Goal: Task Accomplishment & Management: Complete application form

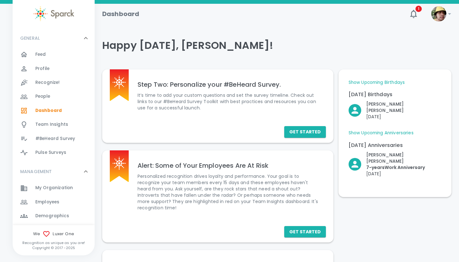
click at [56, 185] on span "My Organization 0" at bounding box center [54, 188] width 38 height 9
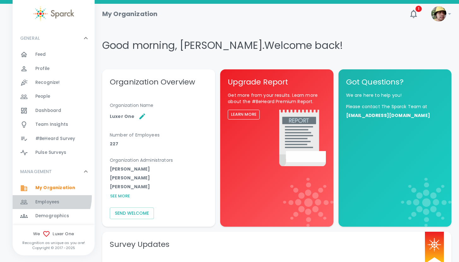
click at [49, 198] on span "Employees 0" at bounding box center [47, 202] width 24 height 9
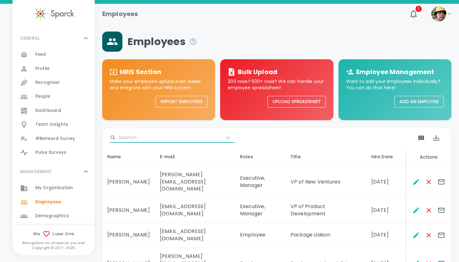
click at [124, 135] on input "Search" at bounding box center [169, 138] width 100 height 10
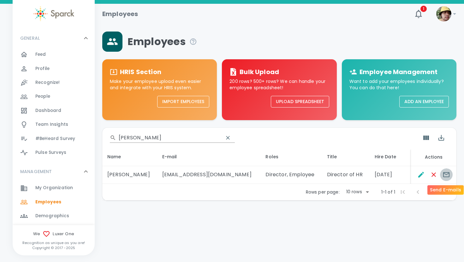
click at [447, 174] on icon "Send E-mails" at bounding box center [446, 174] width 6 height 5
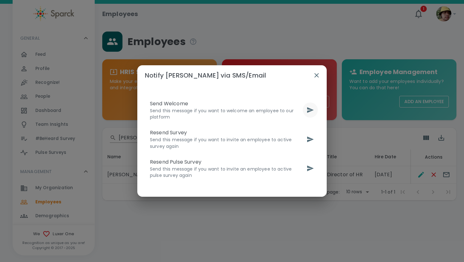
click at [311, 111] on icon "send" at bounding box center [310, 110] width 7 height 6
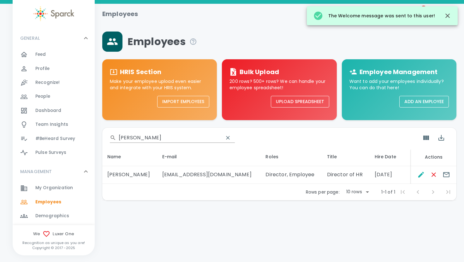
click at [414, 102] on button "Add an Employee" at bounding box center [424, 102] width 50 height 12
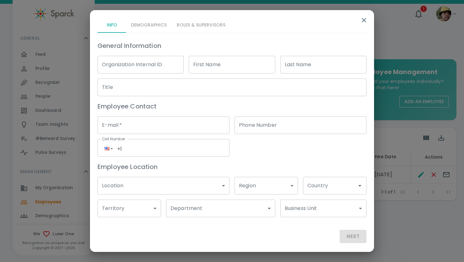
click at [361, 20] on icon "button" at bounding box center [364, 20] width 8 height 8
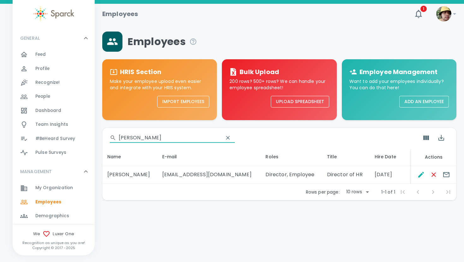
click at [150, 138] on input "[PERSON_NAME]" at bounding box center [169, 138] width 100 height 10
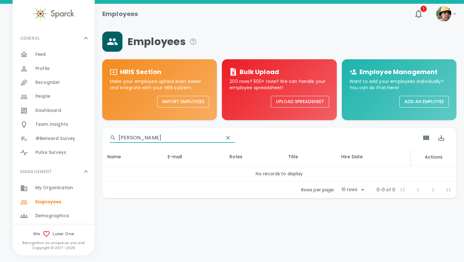
click at [151, 140] on input "[PERSON_NAME]" at bounding box center [169, 138] width 100 height 10
click at [151, 139] on input "[PERSON_NAME]" at bounding box center [169, 138] width 100 height 10
click at [149, 139] on input "[PERSON_NAME]" at bounding box center [169, 138] width 100 height 10
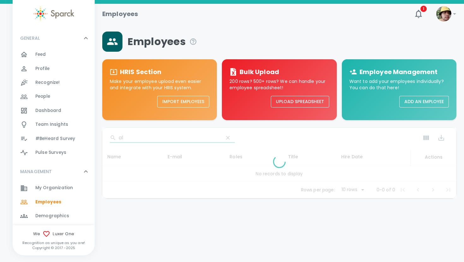
type input "a"
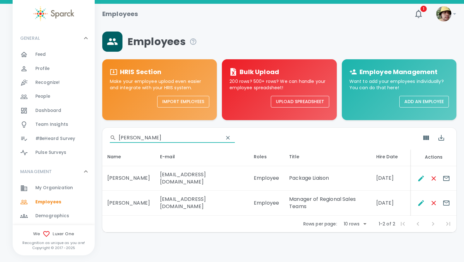
type input "[PERSON_NAME]"
click at [417, 97] on button "Add an Employee" at bounding box center [424, 102] width 50 height 12
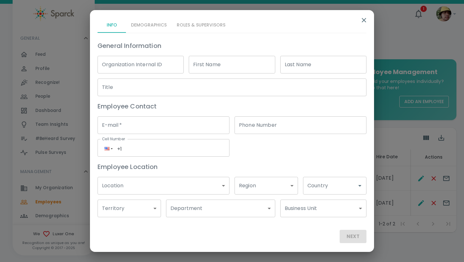
click at [145, 128] on input "E-mail   *" at bounding box center [164, 126] width 132 height 18
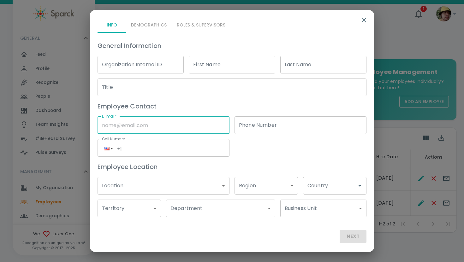
paste input "[EMAIL_ADDRESS][DOMAIN_NAME]"
type input "[EMAIL_ADDRESS][DOMAIN_NAME]"
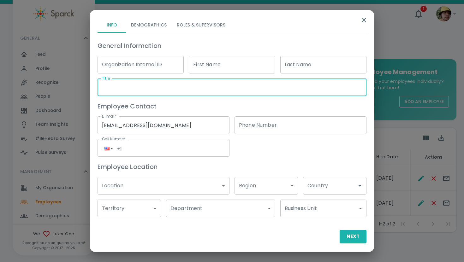
click at [148, 87] on input "Title" at bounding box center [232, 88] width 269 height 18
paste input "Client Revenue Manager"
type input "Client Revenue Manager"
click at [218, 62] on input "First Name" at bounding box center [232, 65] width 86 height 18
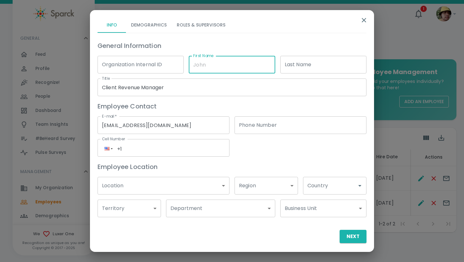
type input "H"
type input "[PERSON_NAME]"
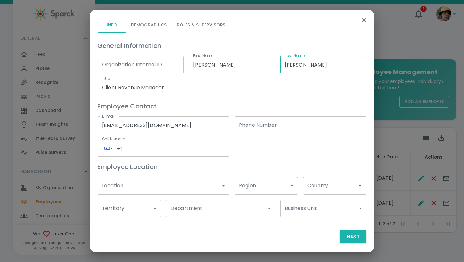
type input "[PERSON_NAME]"
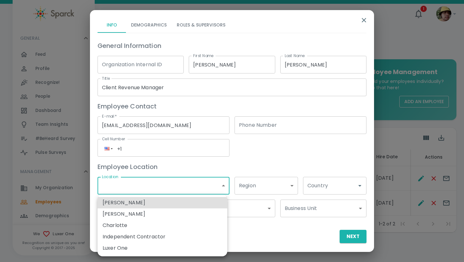
click at [189, 185] on body "Skip Navigation Employees 1 ! GENERAL 0 Feed 0 Profile 0 Recognize! 0 People 0 …" at bounding box center [232, 133] width 464 height 266
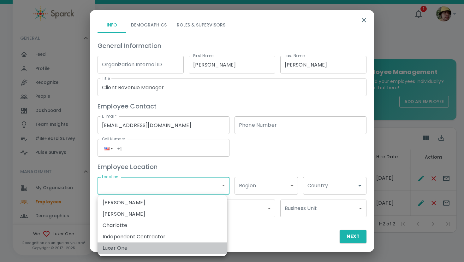
click at [124, 250] on li "Luxer One" at bounding box center [163, 248] width 130 height 11
type input "173796"
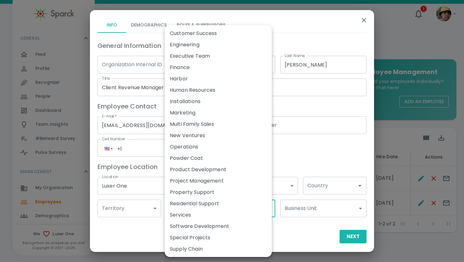
click at [203, 210] on body "Skip Navigation Employees 1 ! GENERAL 0 Feed 0 Profile 0 Recognize! 0 People 0 …" at bounding box center [232, 133] width 464 height 266
click at [206, 37] on li "Customer Success" at bounding box center [218, 33] width 107 height 11
type input "173851"
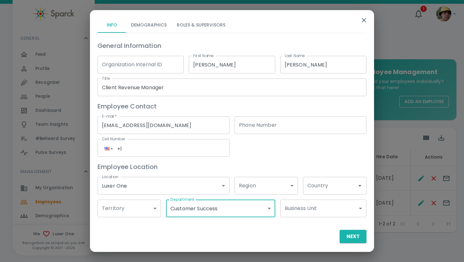
click at [327, 192] on input "Country" at bounding box center [330, 186] width 48 height 12
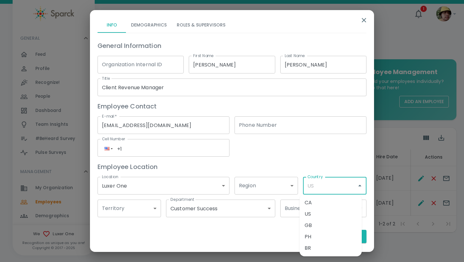
click at [326, 215] on li "US" at bounding box center [331, 214] width 62 height 11
type input "US"
click at [347, 234] on button "Next" at bounding box center [353, 236] width 27 height 13
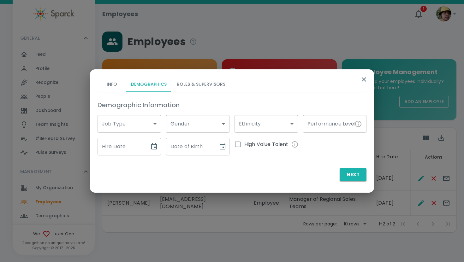
click at [120, 125] on body "Skip Navigation Employees 1 ! GENERAL 0 Feed 0 Profile 0 Recognize! 0 People 0 …" at bounding box center [232, 133] width 464 height 266
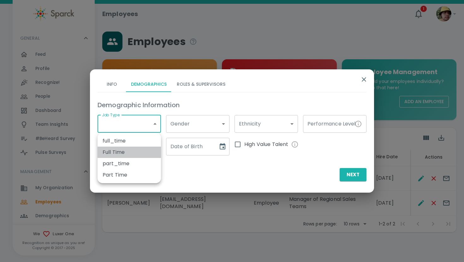
click at [120, 153] on li "Full Time" at bounding box center [129, 152] width 63 height 11
type input "173792"
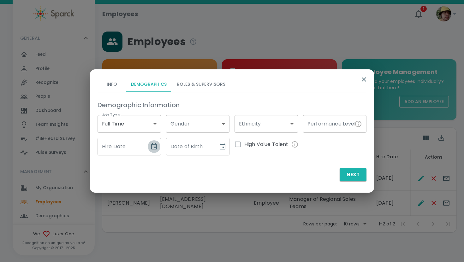
click at [150, 147] on icon "Choose date" at bounding box center [154, 147] width 8 height 8
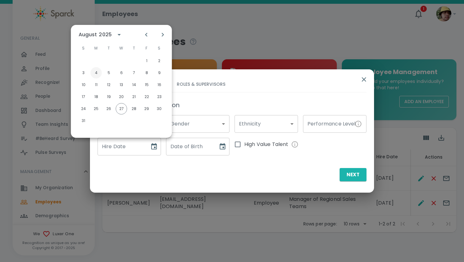
click at [96, 76] on button "4" at bounding box center [96, 72] width 11 height 11
type input "[DATE]"
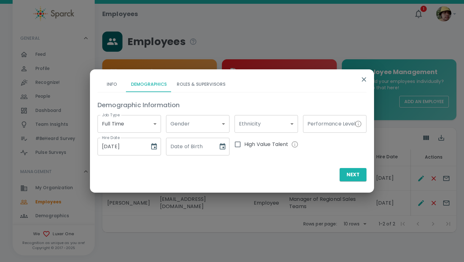
click at [190, 149] on input "Date of Birth" at bounding box center [190, 147] width 48 height 18
type input "[DATE]"
click at [352, 174] on button "Next" at bounding box center [353, 174] width 27 height 13
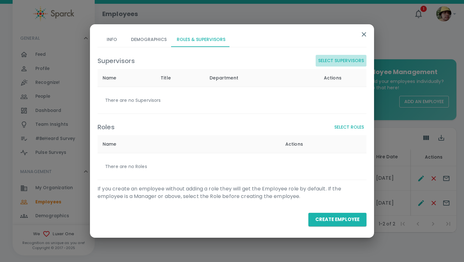
click at [332, 62] on button "Select Supervisors" at bounding box center [341, 61] width 51 height 12
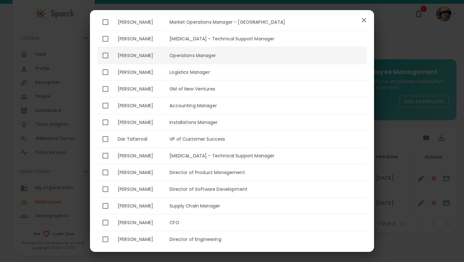
scroll to position [201, 0]
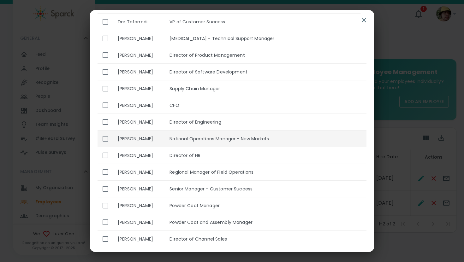
click at [165, 138] on th "[PERSON_NAME]" at bounding box center [139, 139] width 52 height 17
checkbox input "true"
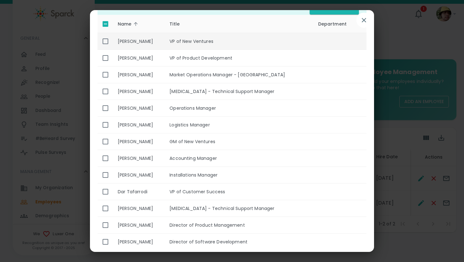
scroll to position [0, 0]
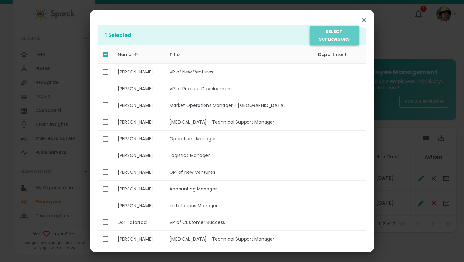
click at [331, 34] on button "Select Supervisors" at bounding box center [334, 35] width 49 height 19
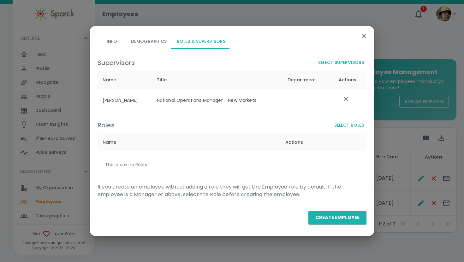
click at [347, 124] on button "Select Roles" at bounding box center [349, 126] width 35 height 12
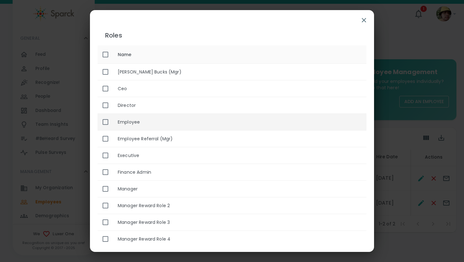
click at [242, 120] on th "Employee" at bounding box center [240, 122] width 254 height 17
checkbox input "true"
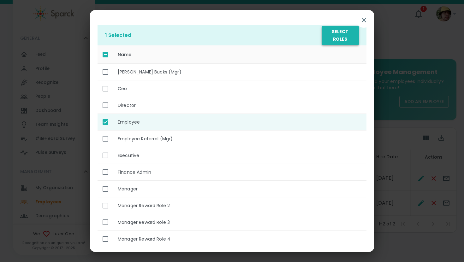
click at [336, 35] on button "Select Roles" at bounding box center [340, 35] width 37 height 19
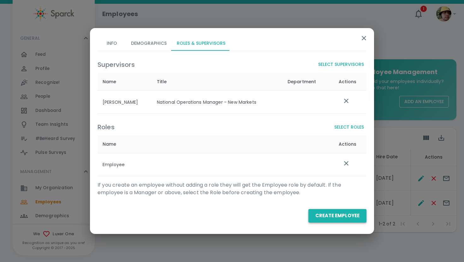
click at [341, 220] on button "Create Employee" at bounding box center [338, 215] width 58 height 13
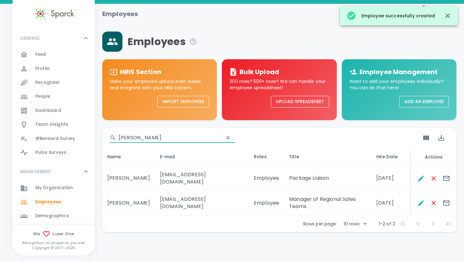
click at [146, 137] on input "[PERSON_NAME]" at bounding box center [169, 138] width 100 height 10
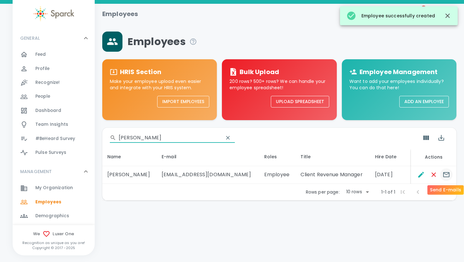
type input "[PERSON_NAME]"
click at [446, 176] on icon "Send E-mails" at bounding box center [447, 175] width 8 height 8
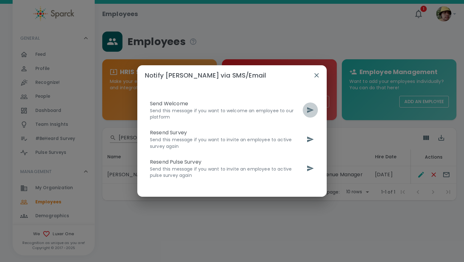
click at [306, 111] on button "send" at bounding box center [310, 110] width 15 height 15
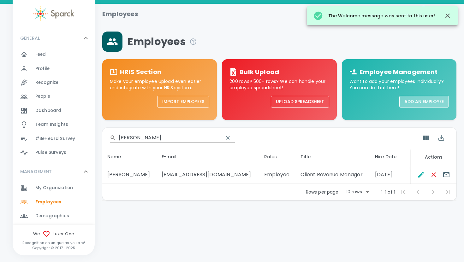
click at [421, 97] on button "Add an Employee" at bounding box center [424, 102] width 50 height 12
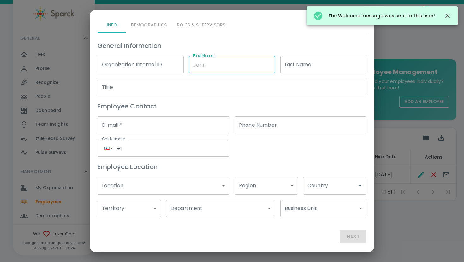
click at [207, 63] on input "First Name" at bounding box center [232, 65] width 86 height 18
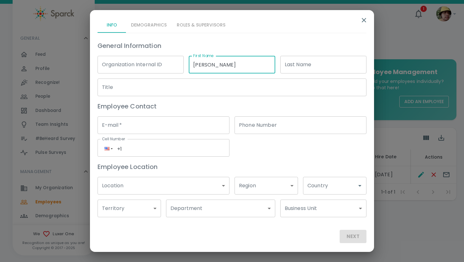
type input "[PERSON_NAME]"
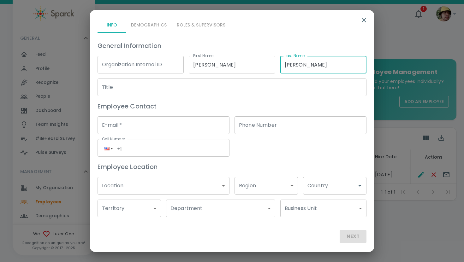
type input "[PERSON_NAME]"
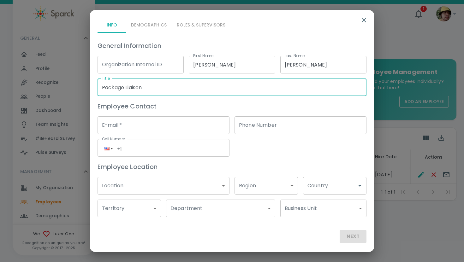
type input "Package Liaison"
click at [156, 118] on input "E-mail   *" at bounding box center [164, 126] width 132 height 18
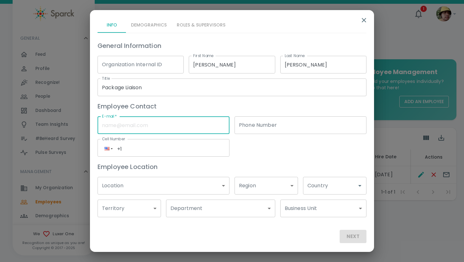
paste input "[EMAIL_ADDRESS][DOMAIN_NAME]"
type input "[EMAIL_ADDRESS][DOMAIN_NAME]"
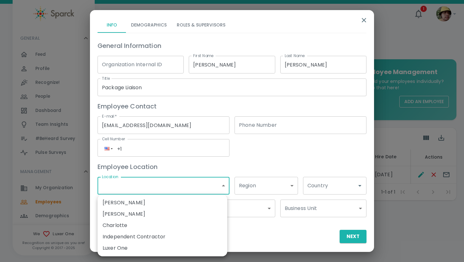
click at [140, 191] on body "Skip Navigation Employees 1 ! GENERAL 0 Feed 0 Profile 0 Recognize! 0 People 0 …" at bounding box center [232, 117] width 464 height 234
click at [137, 244] on li "Luxer One" at bounding box center [163, 248] width 130 height 11
type input "173796"
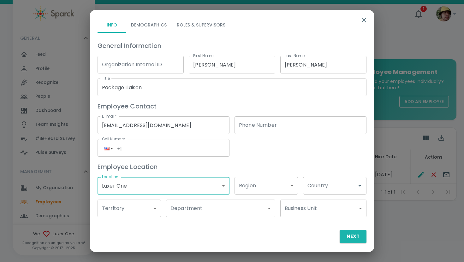
click at [198, 209] on body "Skip Navigation Employees 1 ! GENERAL 0 Feed 0 Profile 0 Recognize! 0 People 0 …" at bounding box center [232, 117] width 464 height 234
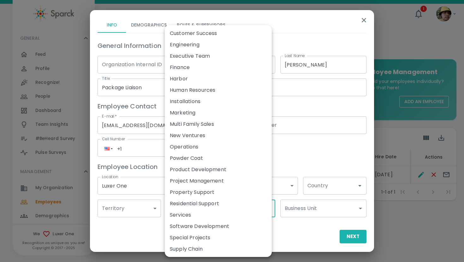
click at [201, 37] on li "Customer Success" at bounding box center [218, 33] width 107 height 11
type input "173851"
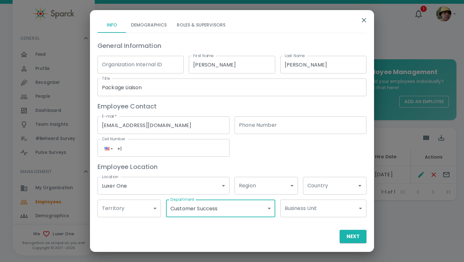
click at [336, 192] on div "Country" at bounding box center [334, 186] width 63 height 18
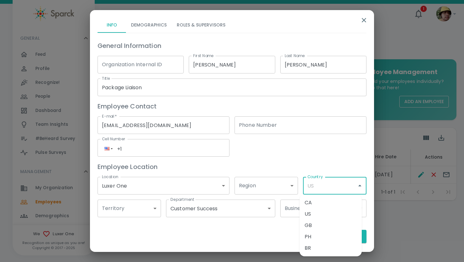
click at [328, 206] on li "CA" at bounding box center [331, 202] width 62 height 11
type input "CA"
click at [344, 240] on button "Next" at bounding box center [353, 236] width 27 height 13
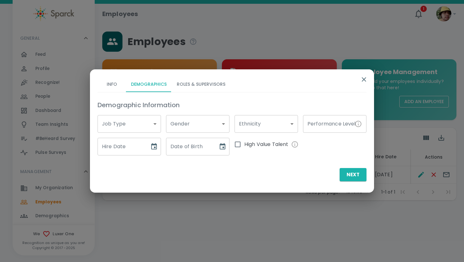
click at [132, 121] on body "Skip Navigation Employees 1 ! GENERAL 0 Feed 0 Profile 0 Recognize! 0 People 0 …" at bounding box center [232, 117] width 464 height 234
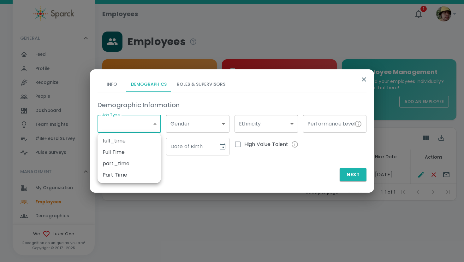
click at [120, 176] on li "Part Time" at bounding box center [129, 175] width 63 height 11
type input "173791"
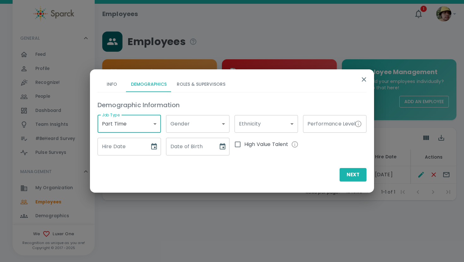
click at [131, 145] on input "Hire Date" at bounding box center [122, 147] width 48 height 18
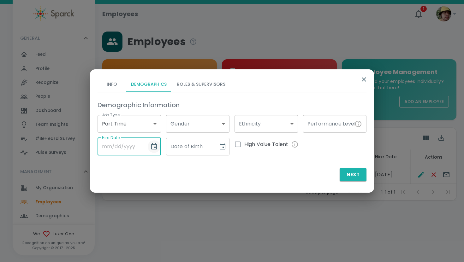
click at [155, 146] on icon "Choose date" at bounding box center [154, 147] width 8 height 8
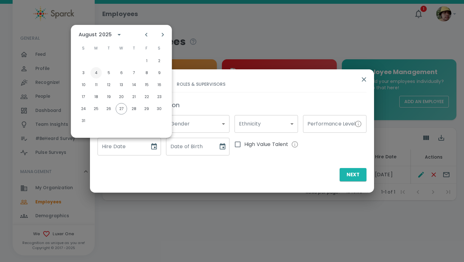
click at [99, 74] on button "4" at bounding box center [96, 72] width 11 height 11
type input "[DATE]"
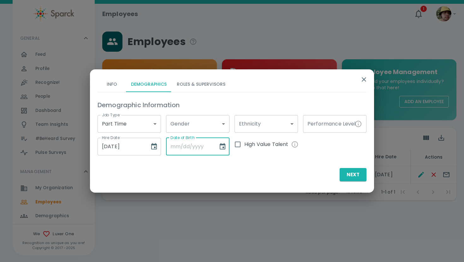
click at [190, 152] on input "Date of Birth" at bounding box center [190, 147] width 48 height 18
type input "[DATE]"
click at [347, 173] on button "Next" at bounding box center [353, 174] width 27 height 13
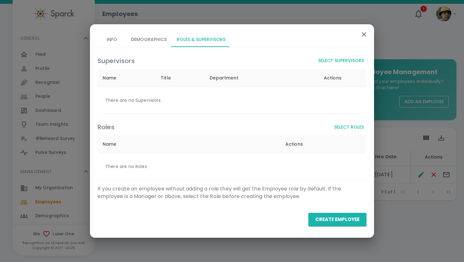
click at [325, 60] on button "Select Supervisors" at bounding box center [341, 61] width 51 height 12
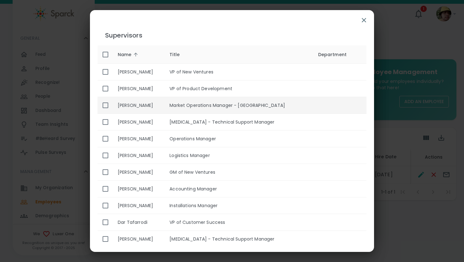
click at [252, 107] on td "Market Operations Manager - [GEOGRAPHIC_DATA]" at bounding box center [239, 105] width 148 height 17
checkbox input "true"
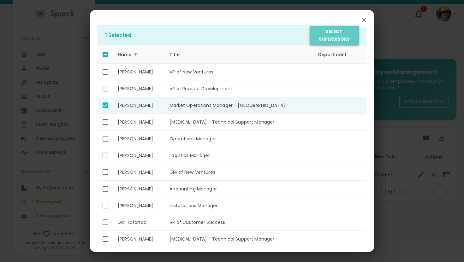
click at [345, 33] on button "Select Supervisors" at bounding box center [334, 35] width 49 height 19
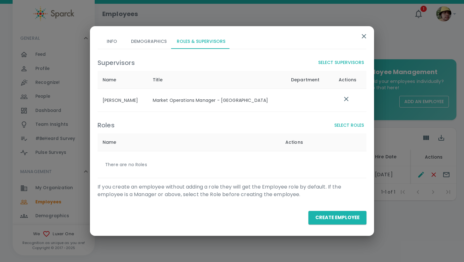
click at [342, 121] on button "Select Roles" at bounding box center [349, 126] width 35 height 12
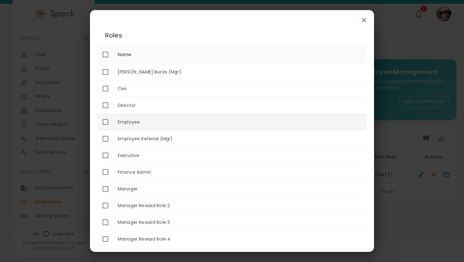
drag, startPoint x: 195, startPoint y: 124, endPoint x: 200, endPoint y: 117, distance: 9.2
click at [195, 124] on th "Employee" at bounding box center [240, 122] width 254 height 17
checkbox input "true"
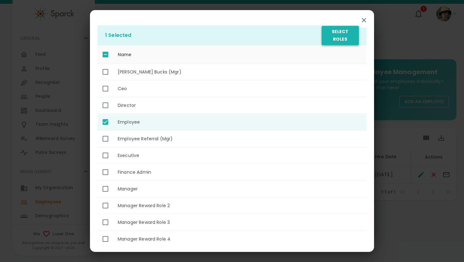
click at [329, 36] on button "Select Roles" at bounding box center [340, 35] width 37 height 19
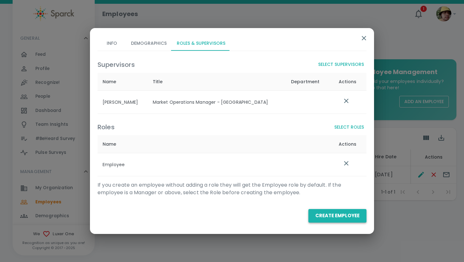
click at [337, 219] on button "Create Employee" at bounding box center [338, 215] width 58 height 13
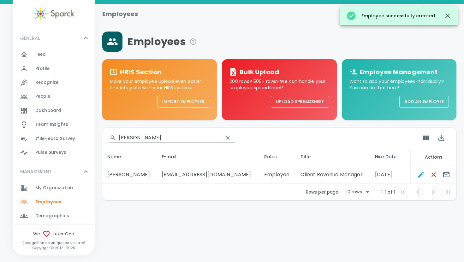
click at [141, 136] on input "[PERSON_NAME]" at bounding box center [169, 138] width 100 height 10
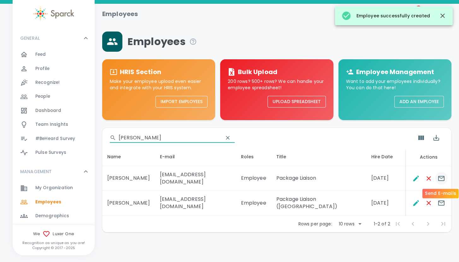
type input "[PERSON_NAME]"
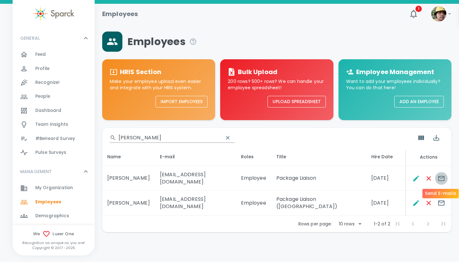
click at [443, 177] on icon "Send E-mails" at bounding box center [442, 179] width 8 height 8
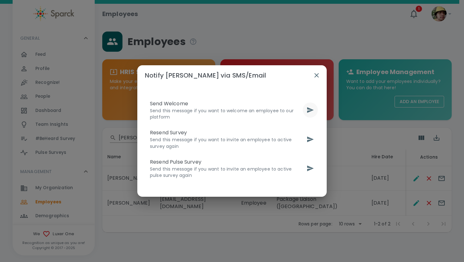
click at [312, 111] on icon "send" at bounding box center [310, 110] width 7 height 6
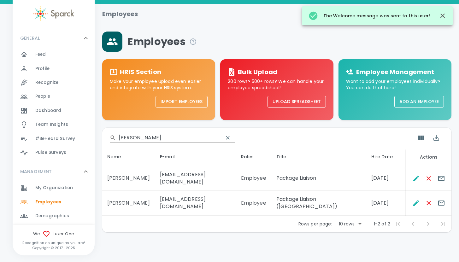
click at [426, 98] on button "Add an Employee" at bounding box center [420, 102] width 50 height 12
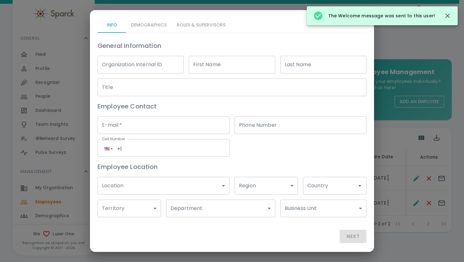
click at [235, 67] on input "First Name" at bounding box center [232, 65] width 86 height 18
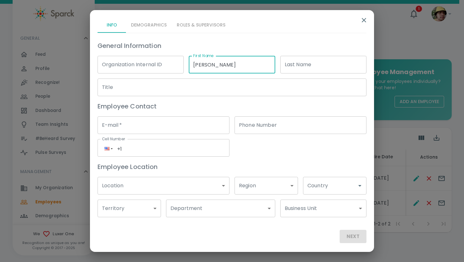
type input "[PERSON_NAME]"
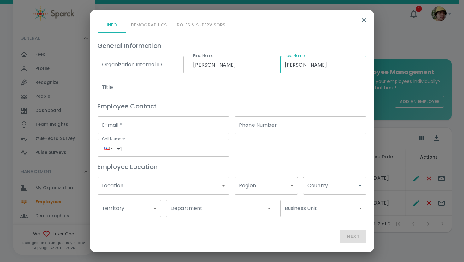
type input "[PERSON_NAME]"
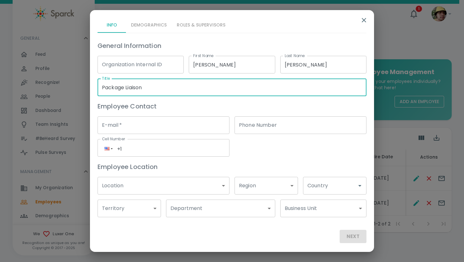
type input "Package Liaison"
click at [160, 128] on input "E-mail   *" at bounding box center [164, 126] width 132 height 18
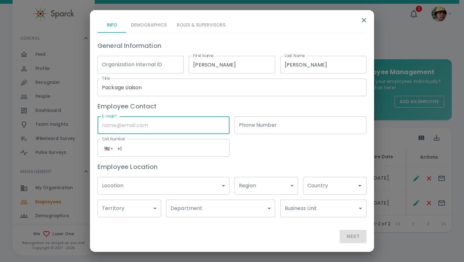
paste input "[EMAIL_ADDRESS][DOMAIN_NAME]"
type input "[EMAIL_ADDRESS][DOMAIN_NAME]"
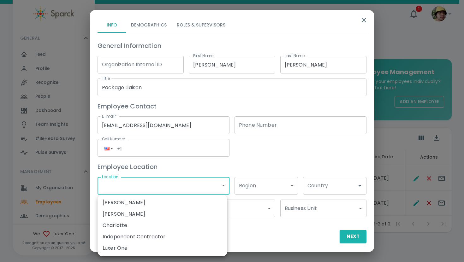
click at [136, 190] on body "Skip Navigation Employees 1 ! GENERAL 0 Feed 0 Profile 0 Recognize! 0 People 0 …" at bounding box center [232, 133] width 464 height 266
click at [132, 248] on li "Luxer One" at bounding box center [163, 248] width 130 height 11
type input "173796"
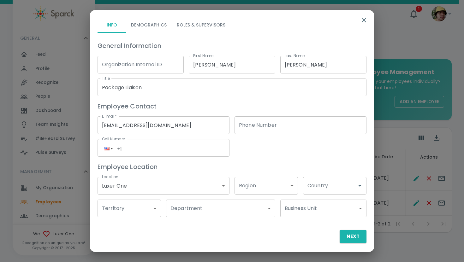
click at [162, 207] on div "Department ​ Department" at bounding box center [218, 206] width 114 height 23
click at [141, 209] on body "Skip Navigation Employees 1 ! GENERAL 0 Feed 0 Profile 0 Recognize! 0 People 0 …" at bounding box center [232, 133] width 464 height 266
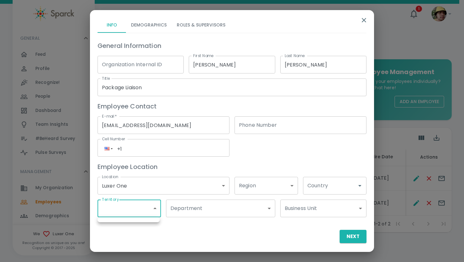
click at [191, 208] on div at bounding box center [232, 131] width 464 height 262
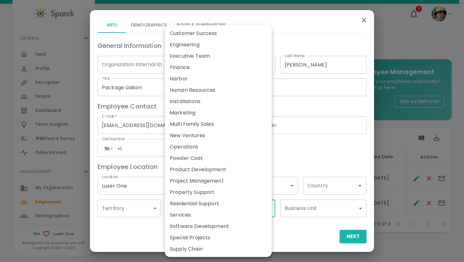
click at [191, 208] on body "Skip Navigation Employees 1 ! GENERAL 0 Feed 0 Profile 0 Recognize! 0 People 0 …" at bounding box center [232, 133] width 464 height 266
click at [204, 37] on li "Customer Success" at bounding box center [218, 33] width 107 height 11
type input "173851"
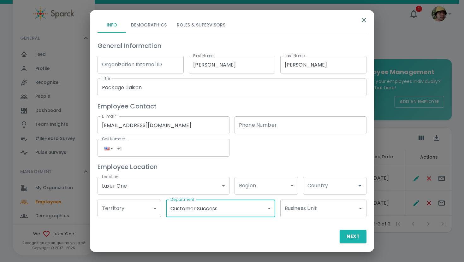
click at [330, 183] on input "Country" at bounding box center [330, 186] width 48 height 12
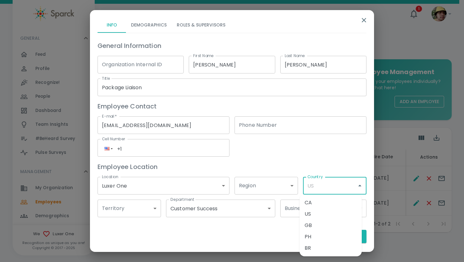
click at [324, 201] on li "CA" at bounding box center [331, 202] width 62 height 11
type input "CA"
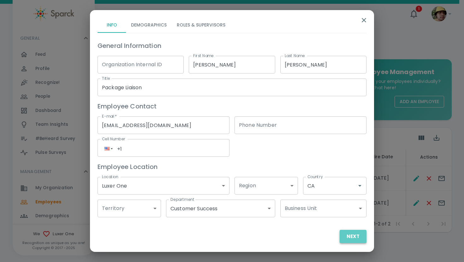
click at [351, 241] on button "Next" at bounding box center [353, 236] width 27 height 13
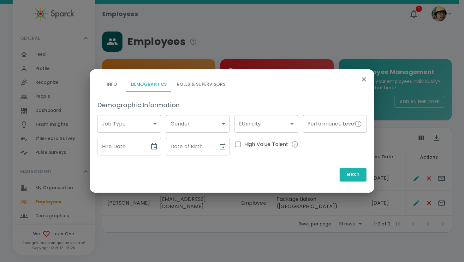
click at [148, 127] on body "Skip Navigation Employees 1 ! GENERAL 0 Feed 0 Profile 0 Recognize! 0 People 0 …" at bounding box center [232, 133] width 464 height 266
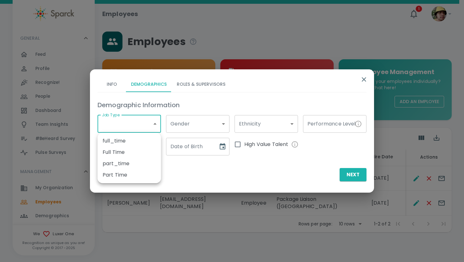
click at [129, 175] on li "Part Time" at bounding box center [129, 175] width 63 height 11
type input "173791"
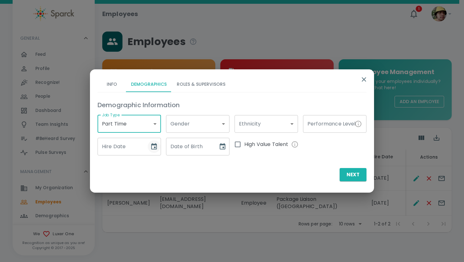
click at [153, 149] on icon "Choose date" at bounding box center [154, 147] width 8 height 8
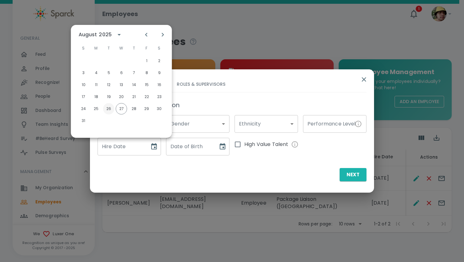
click at [110, 110] on button "26" at bounding box center [108, 108] width 11 height 11
type input "[DATE]"
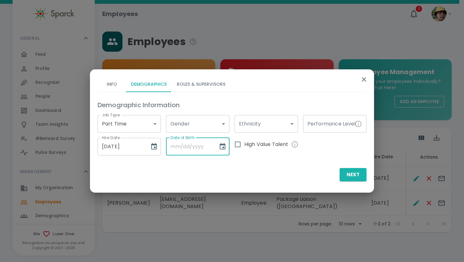
click at [185, 148] on input "Date of Birth" at bounding box center [190, 147] width 48 height 18
type input "[DATE]"
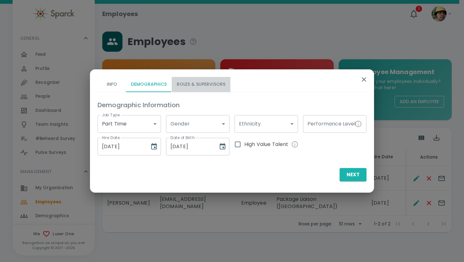
click at [202, 85] on button "Roles & Supervisors" at bounding box center [201, 84] width 59 height 15
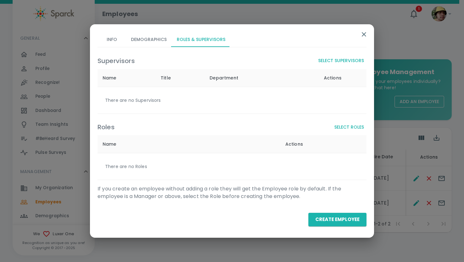
click at [340, 56] on button "Select Supervisors" at bounding box center [341, 61] width 51 height 12
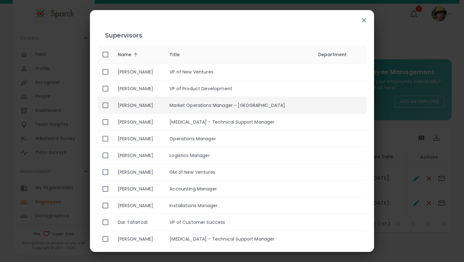
click at [198, 98] on td "Market Operations Manager - [GEOGRAPHIC_DATA]" at bounding box center [239, 105] width 148 height 17
checkbox input "true"
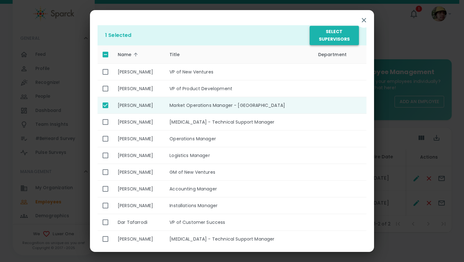
click at [334, 39] on button "Select Supervisors" at bounding box center [334, 35] width 49 height 19
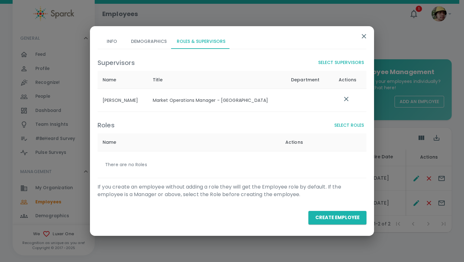
click at [361, 122] on button "Select Roles" at bounding box center [349, 126] width 35 height 12
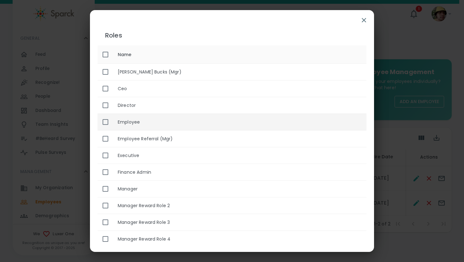
click at [203, 118] on th "Employee" at bounding box center [240, 122] width 254 height 17
checkbox input "true"
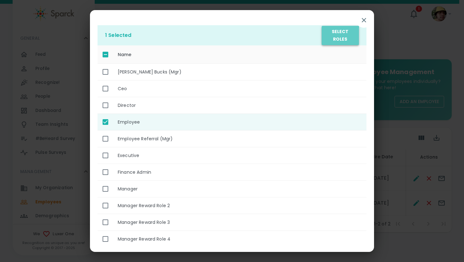
click at [332, 37] on button "Select Roles" at bounding box center [340, 35] width 37 height 19
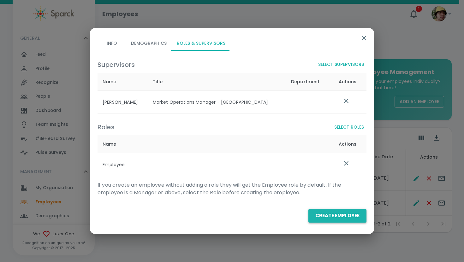
click at [344, 221] on button "Create Employee" at bounding box center [338, 215] width 58 height 13
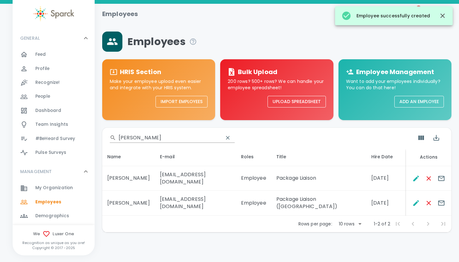
click at [145, 136] on input "[PERSON_NAME]" at bounding box center [169, 138] width 100 height 10
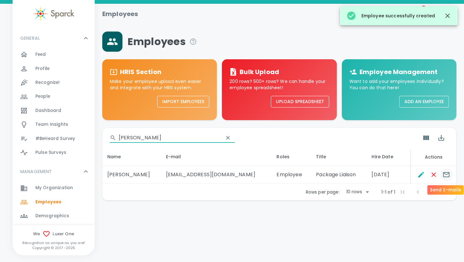
type input "[PERSON_NAME]"
click at [447, 173] on icon "Send E-mails" at bounding box center [447, 175] width 8 height 8
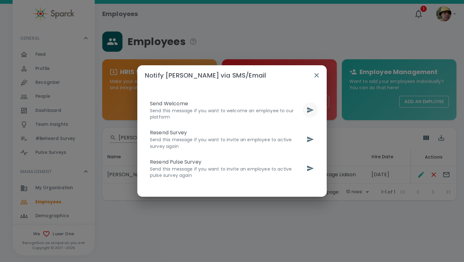
click at [311, 108] on icon "send" at bounding box center [311, 110] width 8 height 8
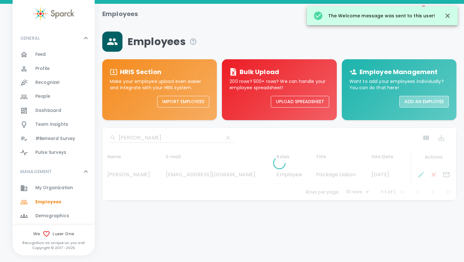
click at [413, 101] on button "Add an Employee" at bounding box center [424, 102] width 50 height 12
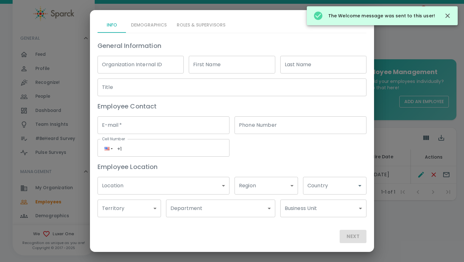
click at [243, 60] on input "First Name" at bounding box center [232, 65] width 86 height 18
type input "Stephyne"
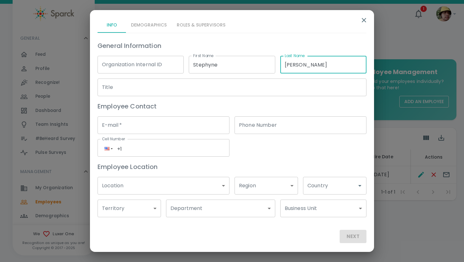
type input "[PERSON_NAME]"
click at [251, 91] on input "Title" at bounding box center [232, 88] width 269 height 18
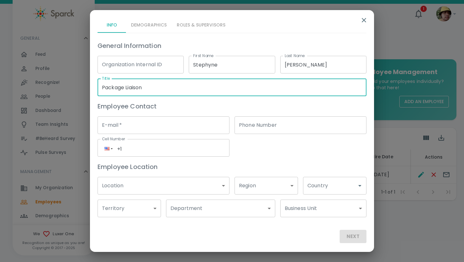
type input "Package Liaison"
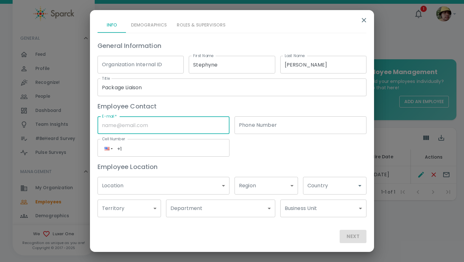
click at [155, 126] on input "E-mail   *" at bounding box center [164, 126] width 132 height 18
paste input "[EMAIL_ADDRESS][DOMAIN_NAME]"
type input "[EMAIL_ADDRESS][DOMAIN_NAME]"
click at [159, 179] on body "Skip Navigation Employees 1 ! GENERAL 0 Feed 0 Profile 0 Recognize! 0 People 0 …" at bounding box center [232, 117] width 464 height 234
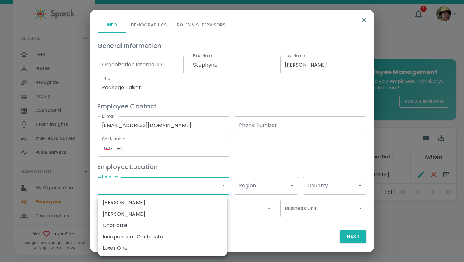
click at [136, 246] on li "Luxer One" at bounding box center [163, 248] width 130 height 11
type input "173796"
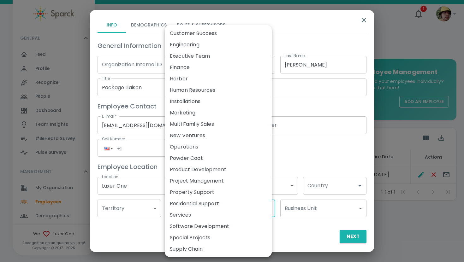
click at [189, 210] on body "Skip Navigation Employees 1 ! GENERAL 0 Feed 0 Profile 0 Recognize! 0 People 0 …" at bounding box center [232, 117] width 464 height 234
drag, startPoint x: 205, startPoint y: 35, endPoint x: 231, endPoint y: 75, distance: 47.6
click at [205, 35] on li "Customer Success" at bounding box center [218, 33] width 107 height 11
type input "173851"
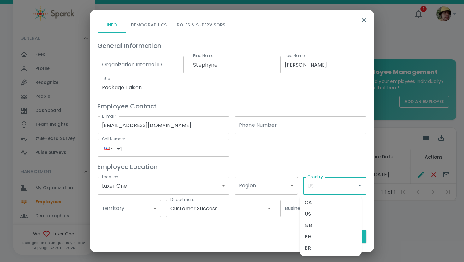
click at [325, 186] on input "Country" at bounding box center [330, 186] width 48 height 12
click at [326, 203] on li "CA" at bounding box center [331, 202] width 62 height 11
type input "CA"
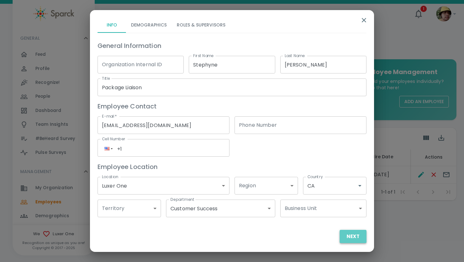
click at [350, 240] on button "Next" at bounding box center [353, 236] width 27 height 13
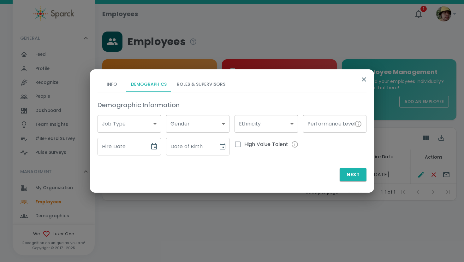
click at [137, 127] on body "Skip Navigation Employees 1 ! GENERAL 0 Feed 0 Profile 0 Recognize! 0 People 0 …" at bounding box center [232, 117] width 464 height 234
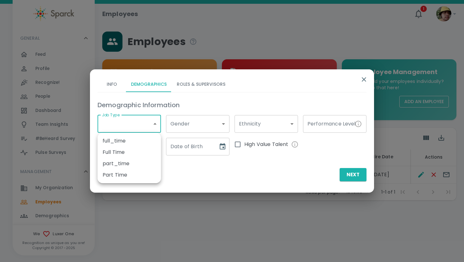
click at [126, 173] on li "Part Time" at bounding box center [129, 175] width 63 height 11
type input "173791"
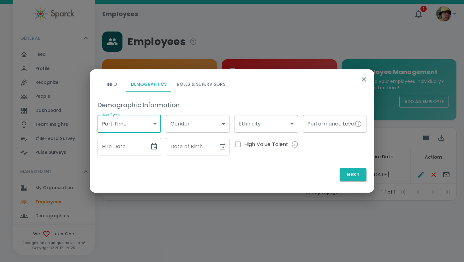
click at [125, 147] on input "Hire Date" at bounding box center [122, 147] width 48 height 18
click at [155, 145] on icon "Choose date" at bounding box center [154, 146] width 6 height 6
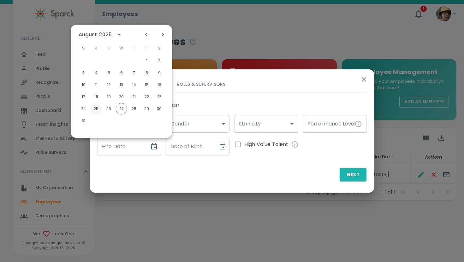
click at [99, 111] on button "25" at bounding box center [96, 108] width 11 height 11
type input "[DATE]"
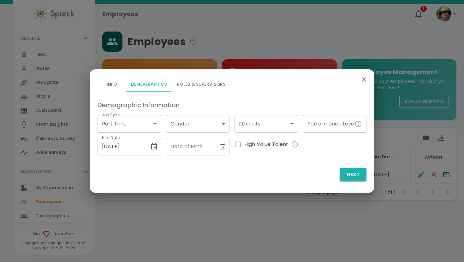
click at [188, 147] on input "Date of Birth" at bounding box center [190, 147] width 48 height 18
type input "[DATE]"
click at [208, 84] on button "Roles & Supervisors" at bounding box center [201, 84] width 59 height 15
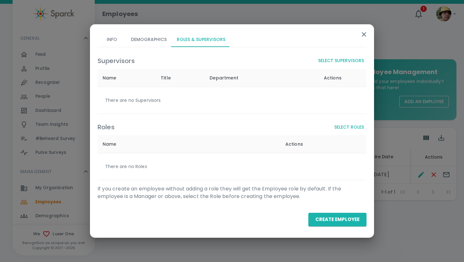
click at [320, 63] on button "Select Supervisors" at bounding box center [341, 61] width 51 height 12
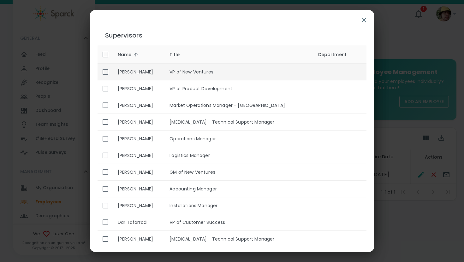
scroll to position [495, 0]
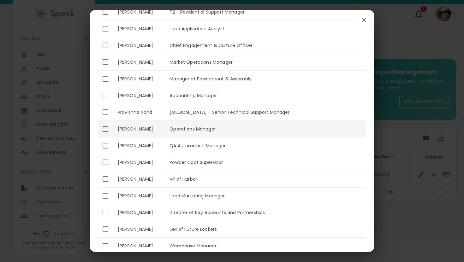
click at [302, 129] on td "Operations Manager" at bounding box center [239, 129] width 148 height 17
checkbox input "true"
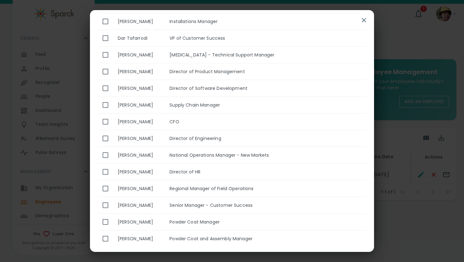
scroll to position [0, 0]
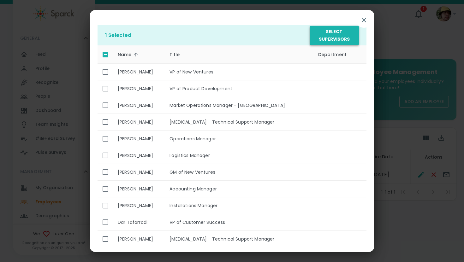
click at [333, 33] on button "Select Supervisors" at bounding box center [334, 35] width 49 height 19
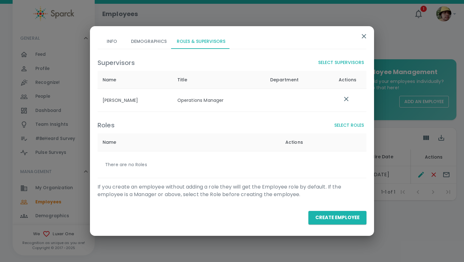
click at [348, 125] on button "Select Roles" at bounding box center [349, 126] width 35 height 12
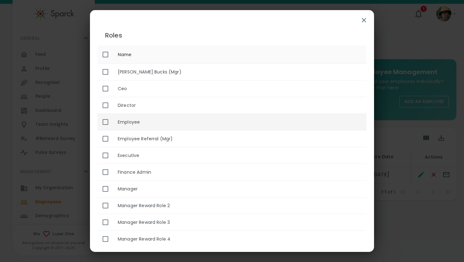
click at [192, 118] on th "Employee" at bounding box center [240, 122] width 254 height 17
checkbox input "true"
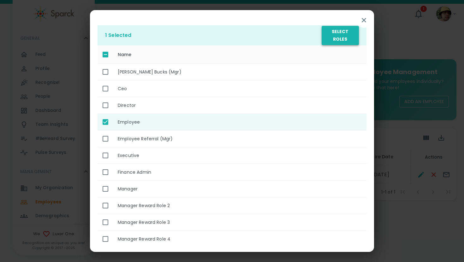
click at [329, 31] on button "Select Roles" at bounding box center [340, 35] width 37 height 19
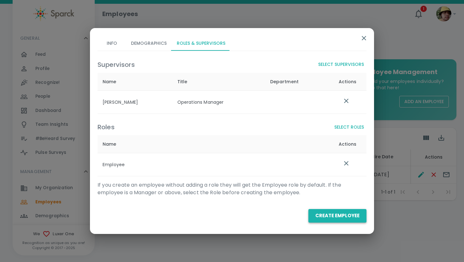
click at [343, 215] on button "Create Employee" at bounding box center [338, 215] width 58 height 13
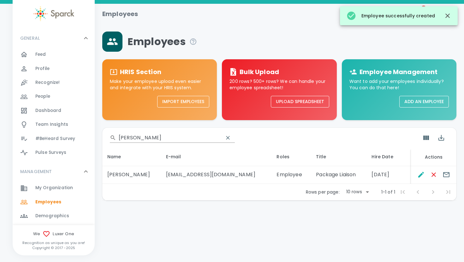
click at [147, 138] on input "[PERSON_NAME]" at bounding box center [169, 138] width 100 height 10
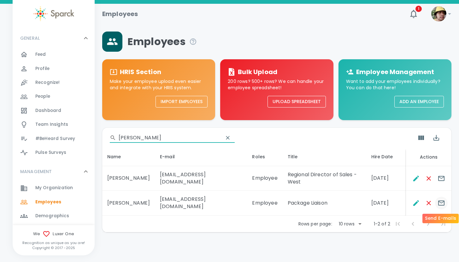
type input "[PERSON_NAME]"
click at [441, 205] on icon "Send E-mails" at bounding box center [442, 203] width 6 height 5
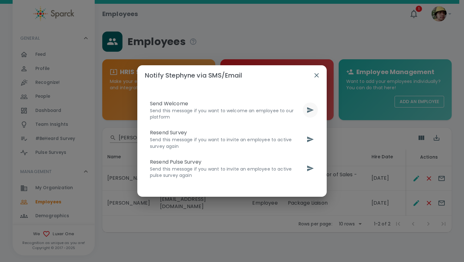
click at [314, 111] on button "send" at bounding box center [310, 110] width 15 height 15
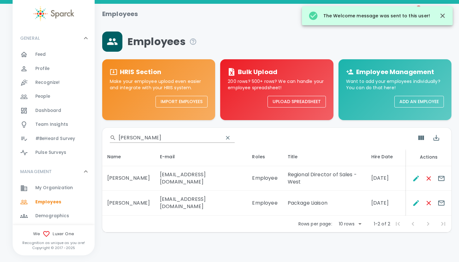
click at [398, 103] on button "Add an Employee" at bounding box center [420, 102] width 50 height 12
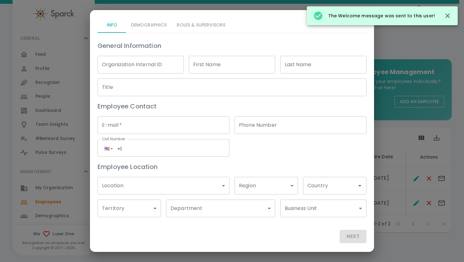
click at [231, 67] on input "First Name" at bounding box center [232, 65] width 86 height 18
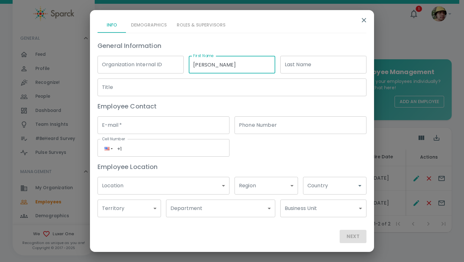
type input "[PERSON_NAME]"
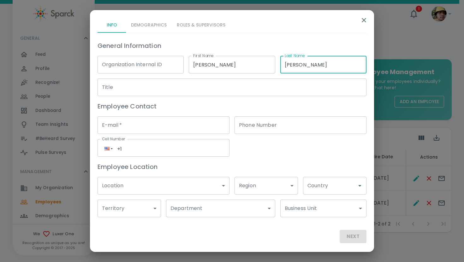
type input "[PERSON_NAME]"
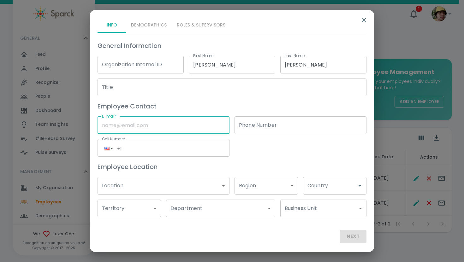
click at [182, 127] on input "E-mail   *" at bounding box center [164, 126] width 132 height 18
paste input "[EMAIL_ADDRESS][DOMAIN_NAME]"
type input "[EMAIL_ADDRESS][DOMAIN_NAME]"
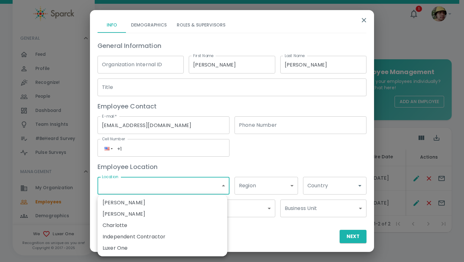
click at [161, 187] on body "Skip Navigation Employees 1 ! GENERAL 0 Feed 0 Profile 0 Recognize! 0 People 0 …" at bounding box center [232, 133] width 464 height 266
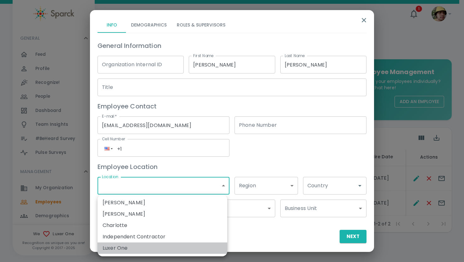
click at [137, 248] on li "Luxer One" at bounding box center [163, 248] width 130 height 11
type input "173796"
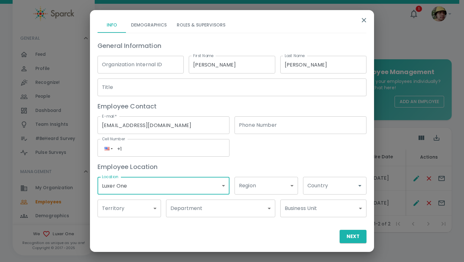
click at [169, 87] on input "Title" at bounding box center [232, 88] width 269 height 18
paste input "Account Executive"
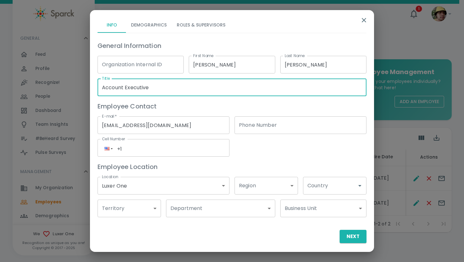
type input "Account Executive"
click at [191, 206] on body "Skip Navigation Employees 1 ! GENERAL 0 Feed 0 Profile 0 Recognize! 0 People 0 …" at bounding box center [232, 133] width 464 height 266
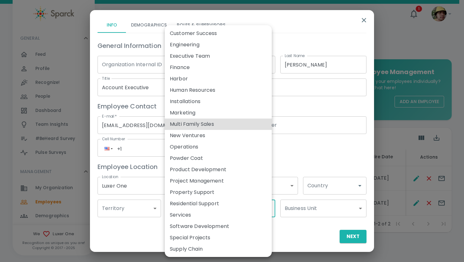
type input "173879"
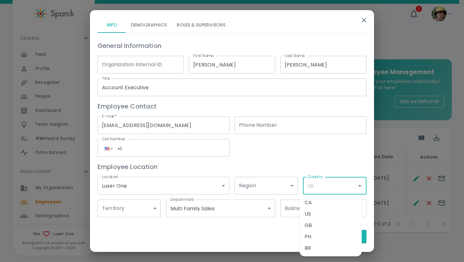
click at [327, 183] on input "Country" at bounding box center [330, 186] width 48 height 12
click at [327, 205] on li "CA" at bounding box center [331, 202] width 62 height 11
type input "CA"
click at [340, 232] on button "Next" at bounding box center [353, 236] width 27 height 13
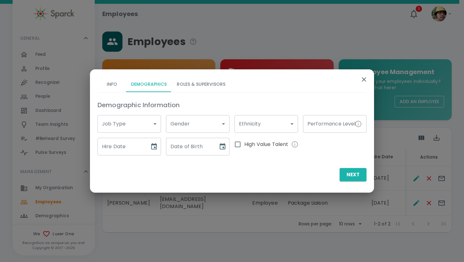
click at [120, 130] on body "Skip Navigation Employees 1 ! GENERAL 0 Feed 0 Profile 0 Recognize! 0 People 0 …" at bounding box center [232, 133] width 464 height 266
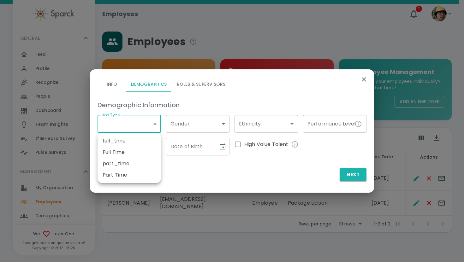
click at [127, 150] on li "Full Time" at bounding box center [129, 152] width 63 height 11
type input "173792"
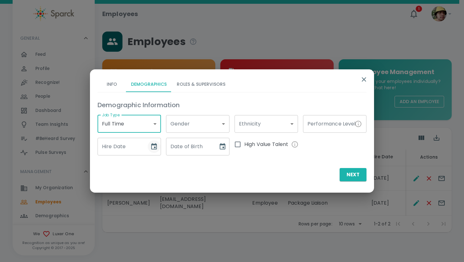
click at [152, 147] on icon "Choose date" at bounding box center [154, 147] width 8 height 8
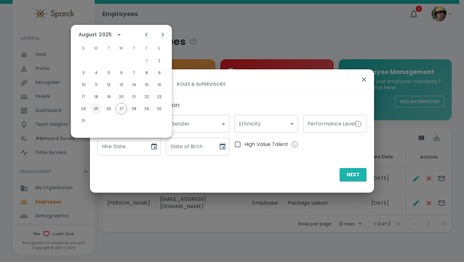
click at [96, 111] on button "25" at bounding box center [96, 108] width 11 height 11
type input "[DATE]"
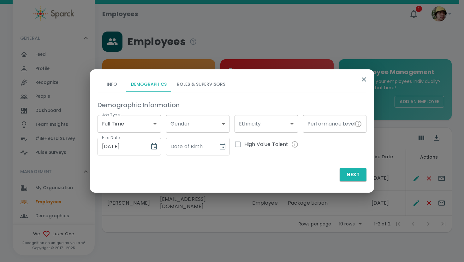
click at [172, 146] on input "Date of Birth" at bounding box center [190, 147] width 48 height 18
type input "[DATE]"
click at [220, 88] on button "Roles & Supervisors" at bounding box center [201, 84] width 59 height 15
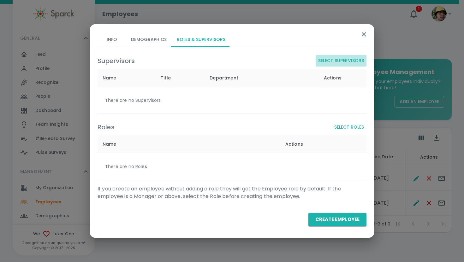
click at [337, 62] on button "Select Supervisors" at bounding box center [341, 61] width 51 height 12
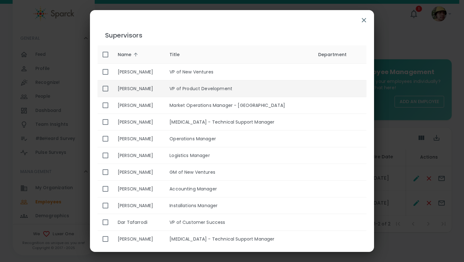
scroll to position [509, 0]
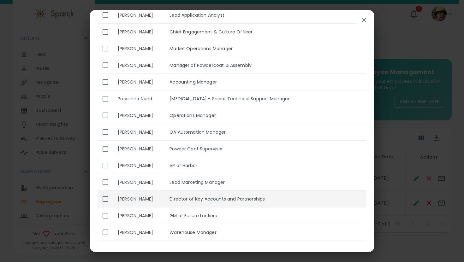
click at [255, 198] on td "Director of Key Accounts and Partnerships" at bounding box center [239, 199] width 148 height 17
checkbox input "true"
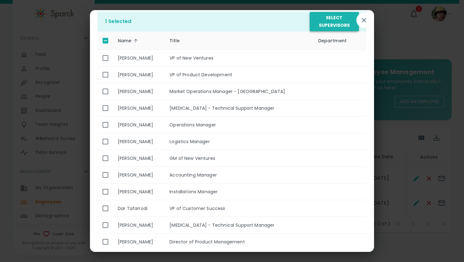
scroll to position [0, 0]
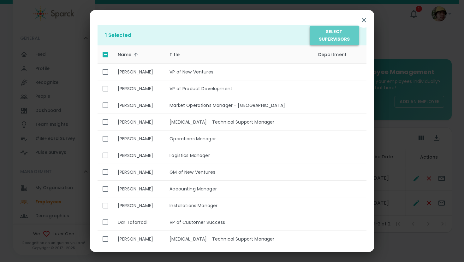
click at [336, 37] on button "Select Supervisors" at bounding box center [334, 35] width 49 height 19
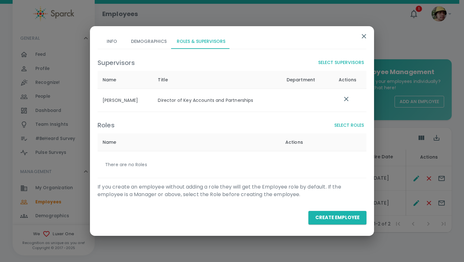
click at [350, 128] on button "Select Roles" at bounding box center [349, 126] width 35 height 12
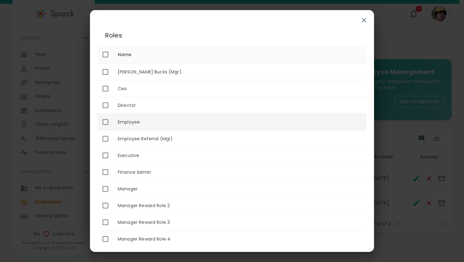
click at [178, 125] on th "Employee" at bounding box center [240, 122] width 254 height 17
checkbox input "true"
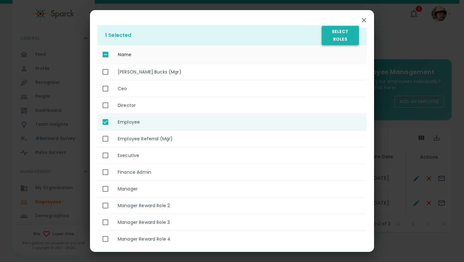
click at [329, 37] on button "Select Roles" at bounding box center [340, 35] width 37 height 19
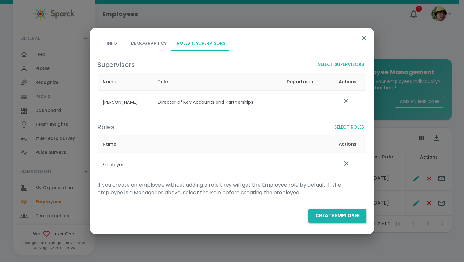
click at [341, 216] on button "Create Employee" at bounding box center [338, 215] width 58 height 13
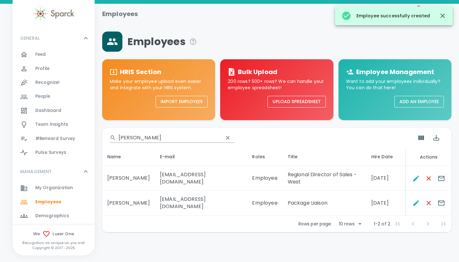
click at [151, 137] on input "[PERSON_NAME]" at bounding box center [169, 138] width 100 height 10
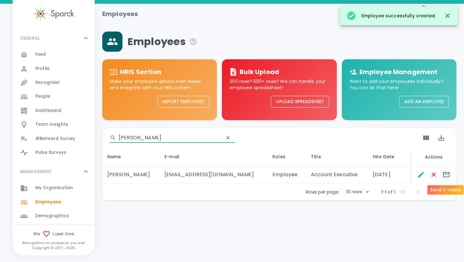
type input "[PERSON_NAME]"
click at [447, 175] on icon "Send E-mails" at bounding box center [446, 174] width 6 height 5
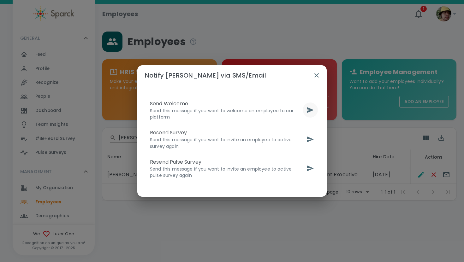
click at [314, 109] on icon "send" at bounding box center [311, 110] width 8 height 8
